Goal: Information Seeking & Learning: Find specific fact

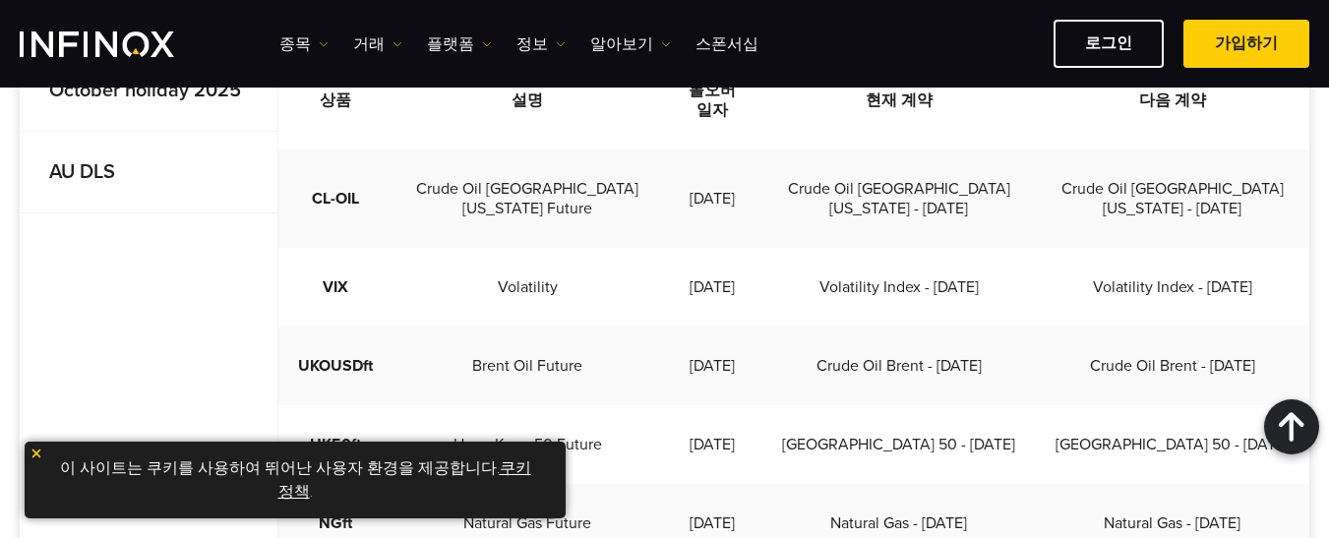
scroll to position [689, 0]
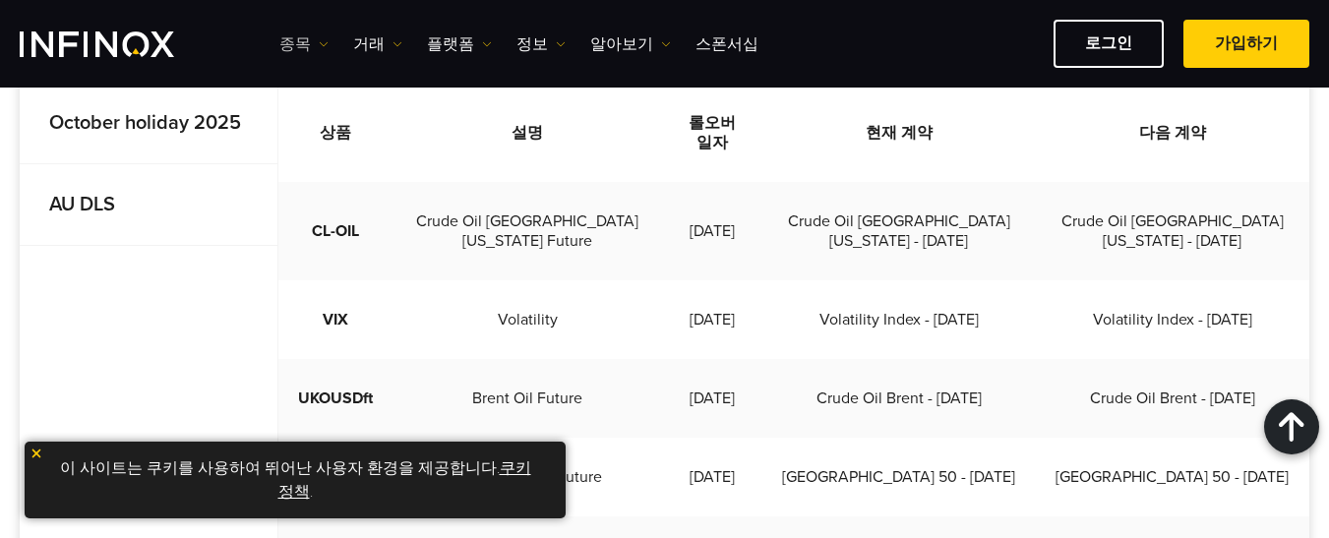
click at [299, 38] on link "종목" at bounding box center [303, 44] width 49 height 24
click at [307, 102] on link "종목" at bounding box center [332, 107] width 106 height 42
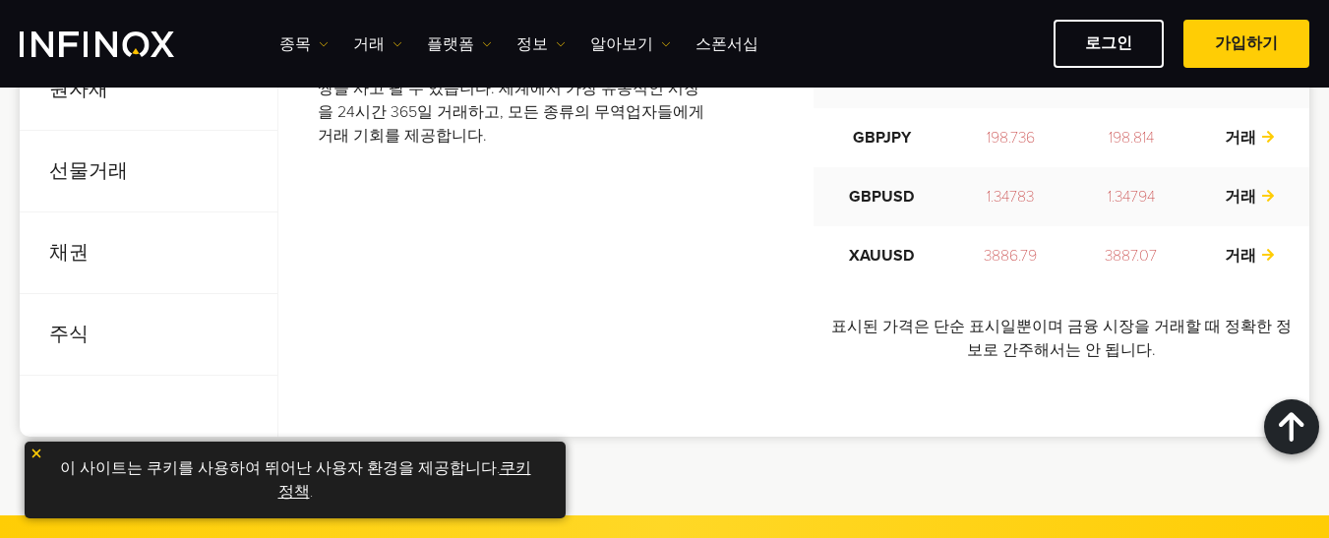
scroll to position [984, 0]
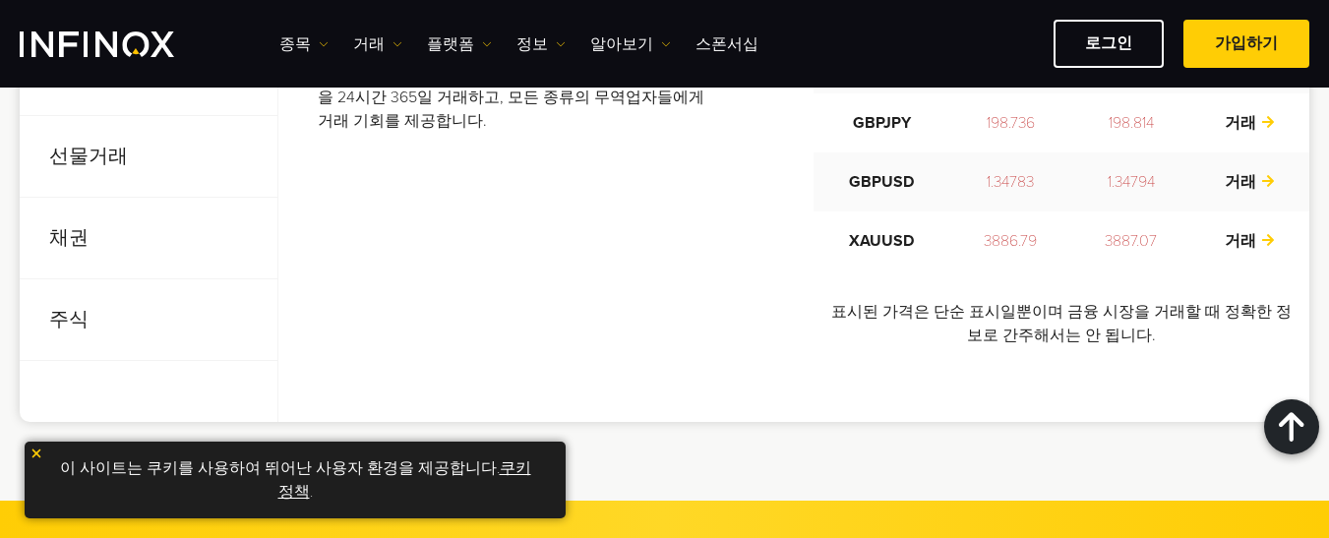
click at [90, 161] on p "선물거래" at bounding box center [149, 157] width 258 height 82
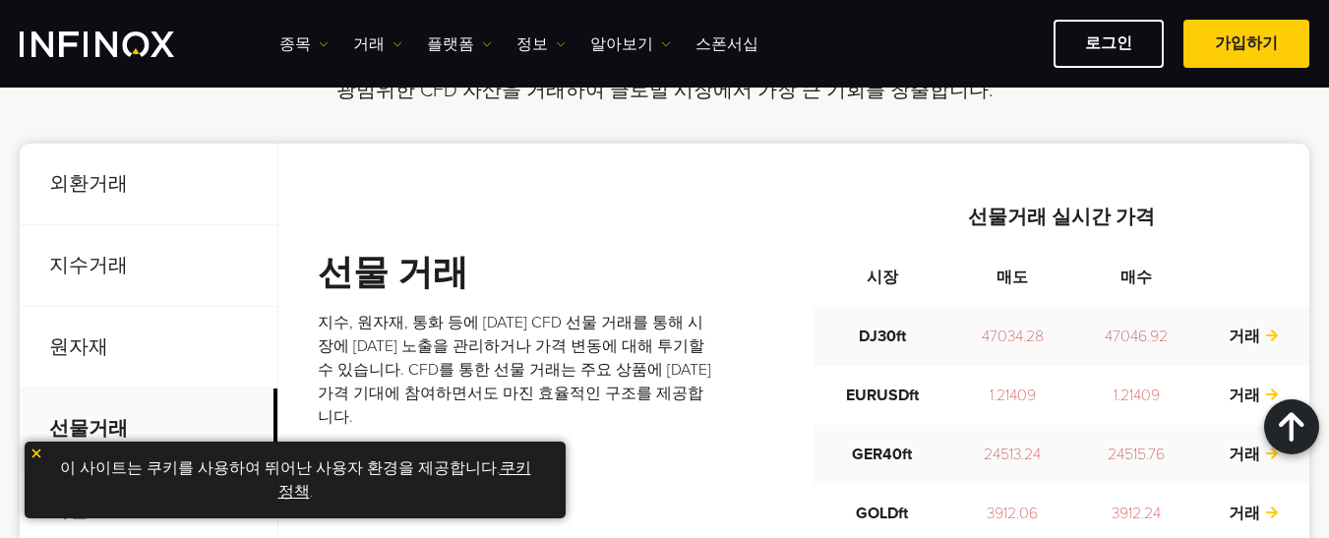
scroll to position [689, 0]
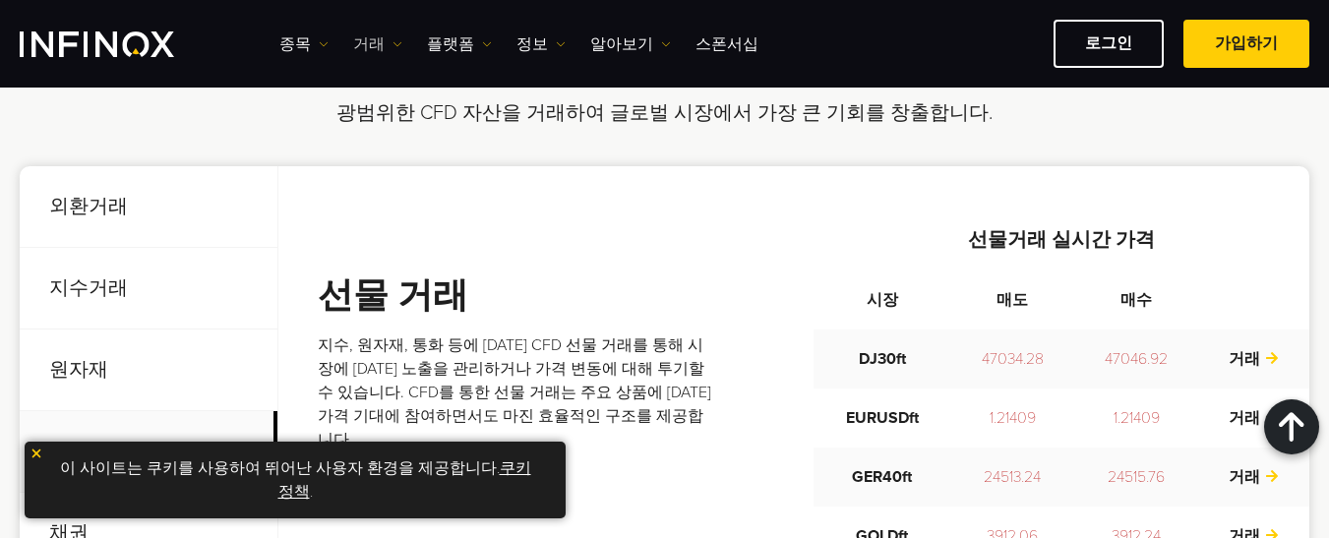
click at [384, 43] on link "거래" at bounding box center [377, 44] width 49 height 24
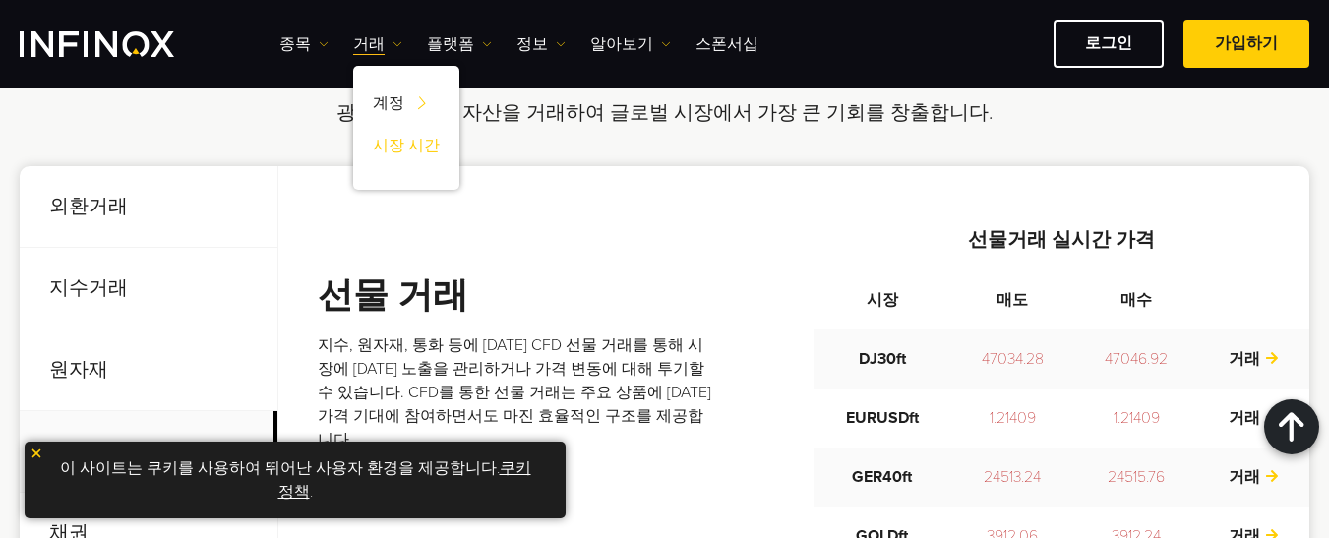
scroll to position [0, 0]
click at [416, 149] on link "시장 시간" at bounding box center [406, 149] width 106 height 42
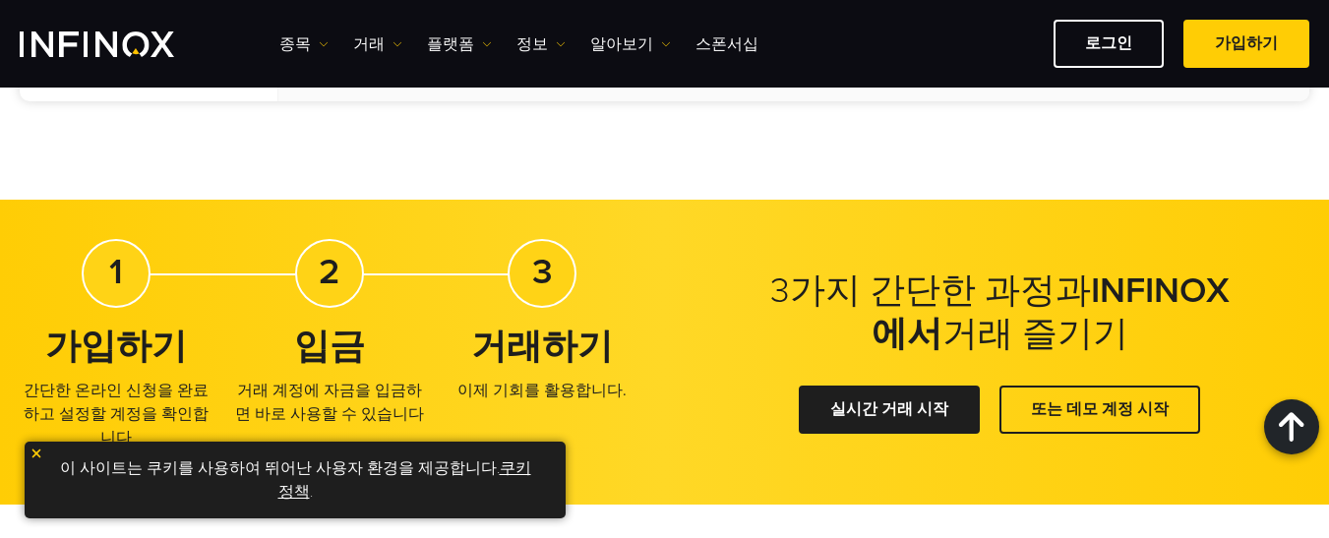
scroll to position [1181, 0]
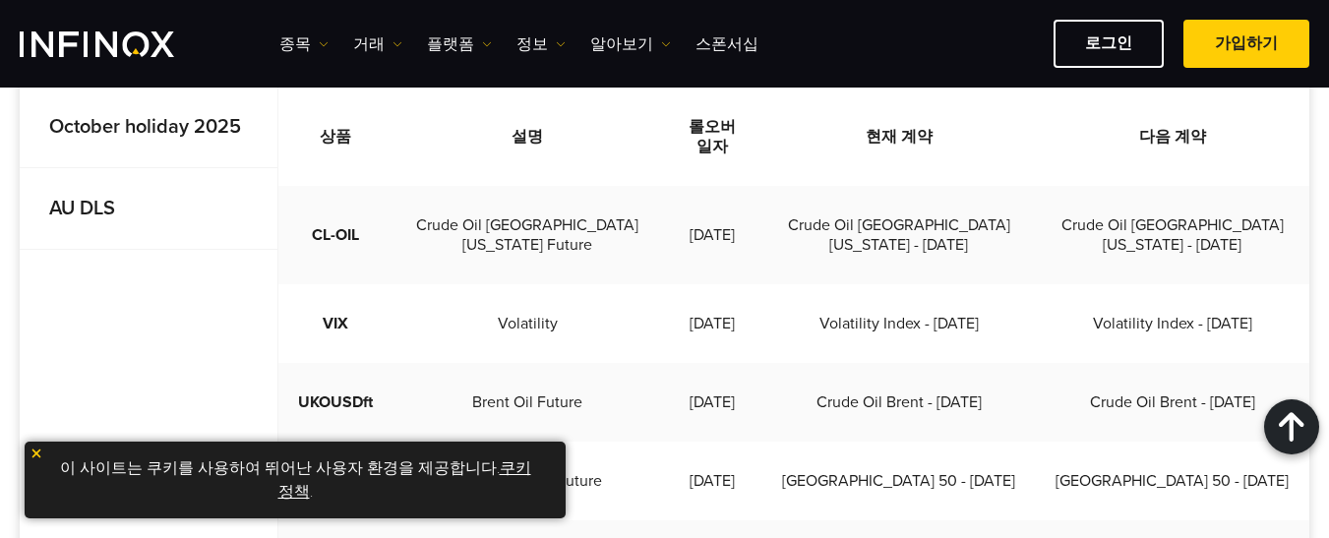
scroll to position [586, 0]
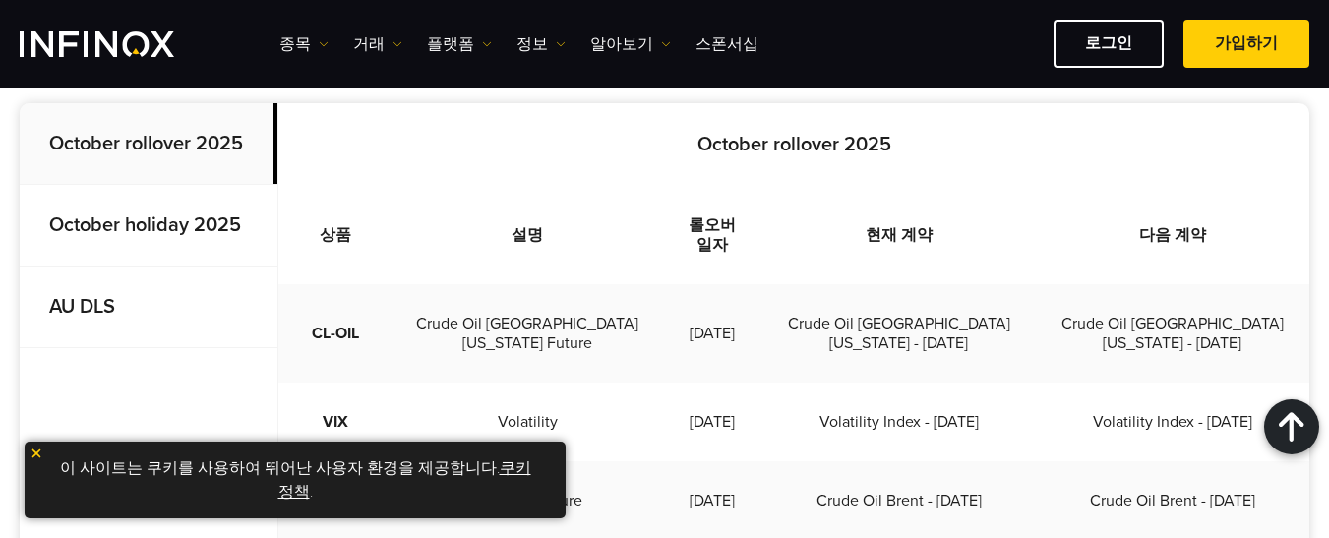
click at [88, 228] on strong "October holiday 2025" at bounding box center [145, 225] width 192 height 24
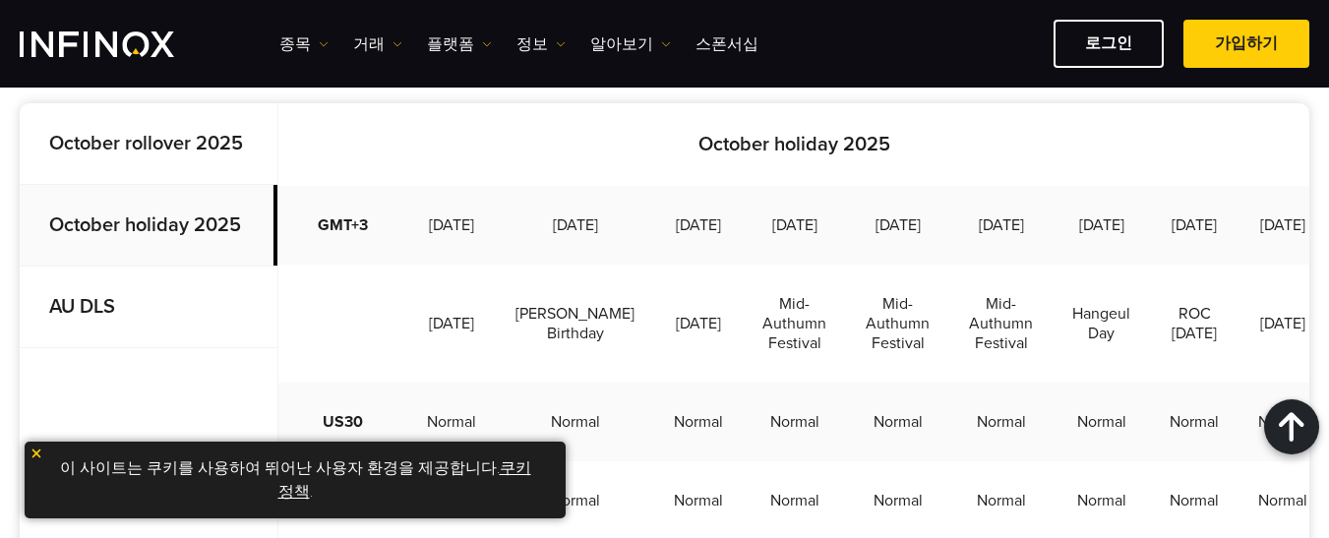
scroll to position [0, 0]
click at [104, 153] on strong "October rollover 2025" at bounding box center [146, 144] width 194 height 24
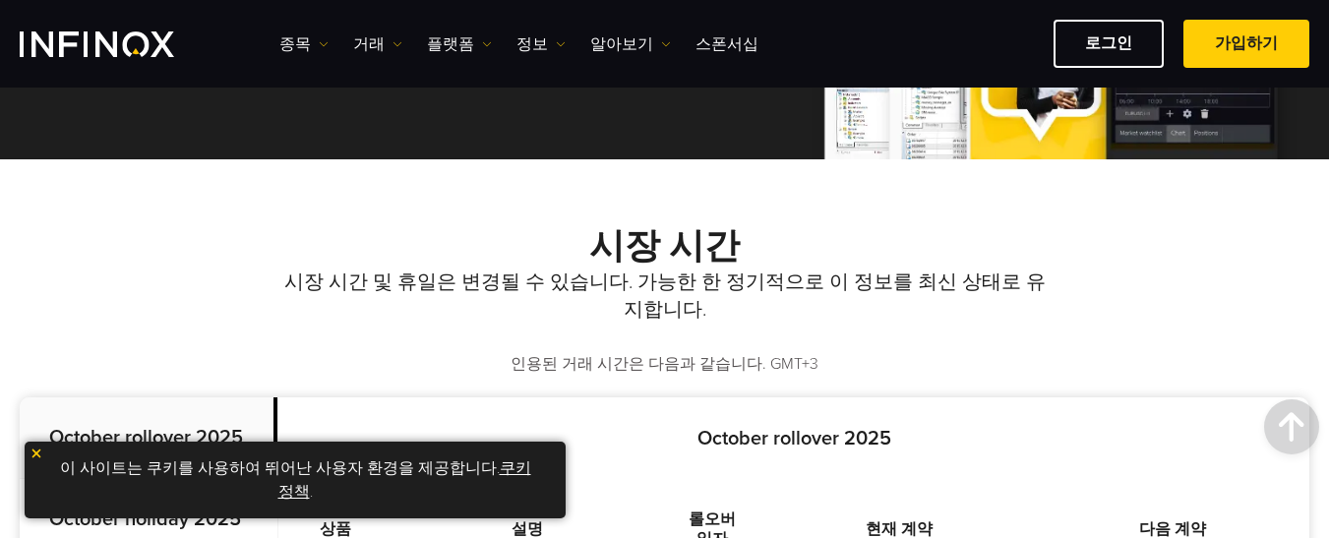
scroll to position [291, 0]
